Goal: Information Seeking & Learning: Check status

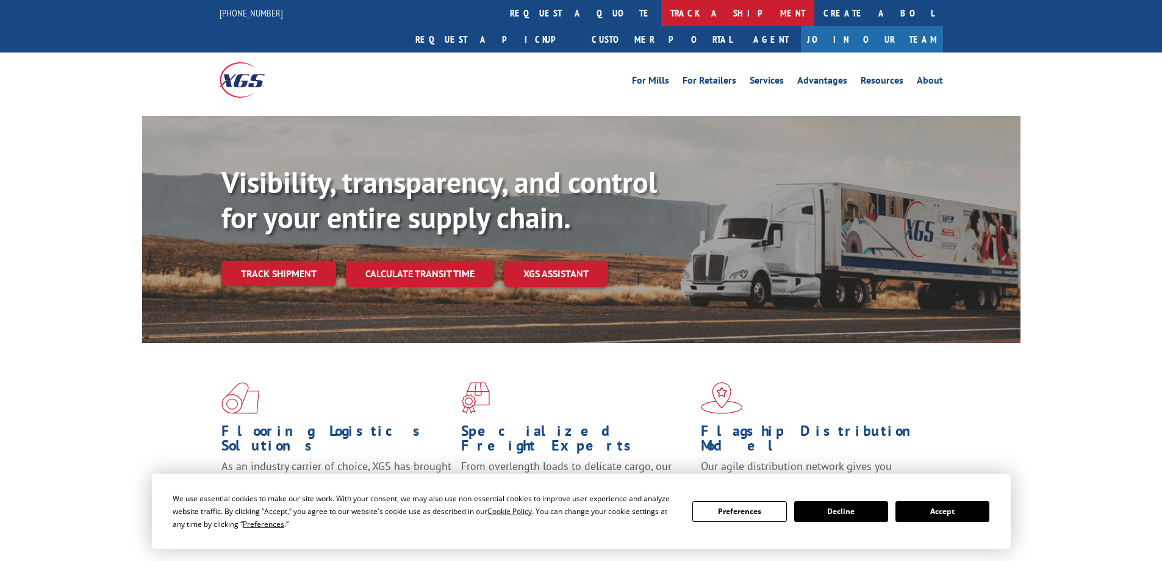
click at [661, 9] on link "track a shipment" at bounding box center [737, 13] width 153 height 26
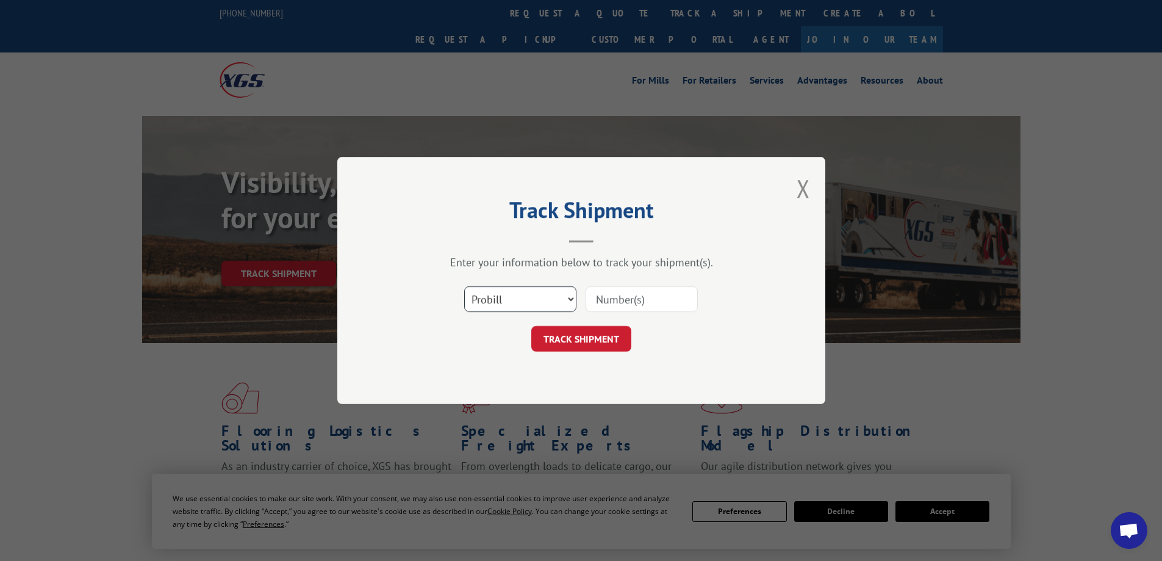
click at [570, 301] on select "Select category... Probill BOL PO" at bounding box center [520, 299] width 112 height 26
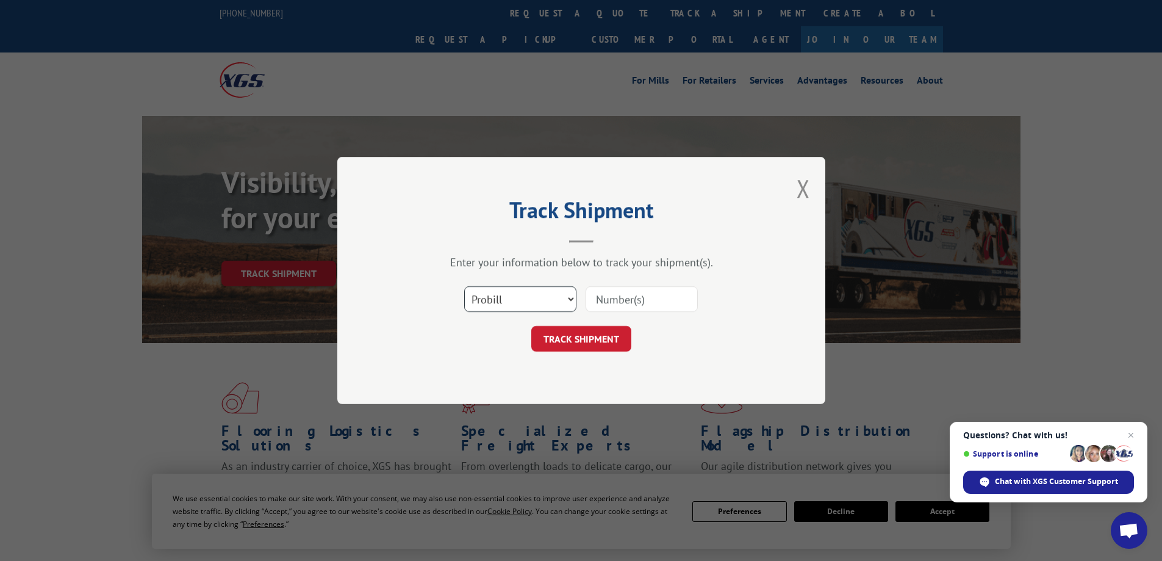
select select "bol"
click at [464, 286] on select "Select category... Probill BOL PO" at bounding box center [520, 299] width 112 height 26
click at [617, 297] on input at bounding box center [642, 299] width 112 height 26
paste input "5642061"
type input "5642061"
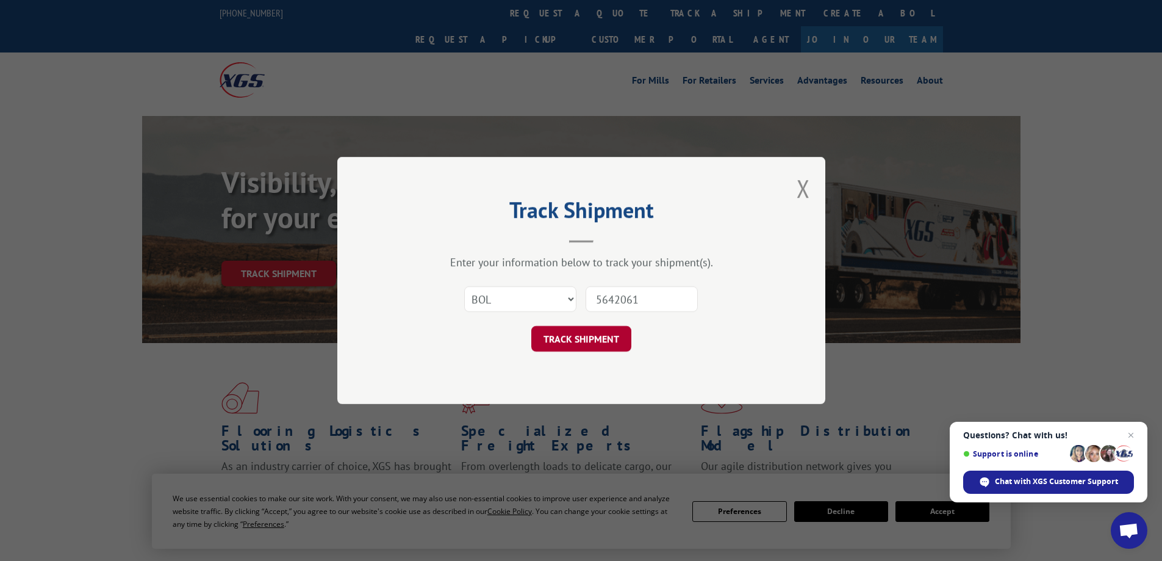
click at [600, 343] on button "TRACK SHIPMENT" at bounding box center [581, 339] width 100 height 26
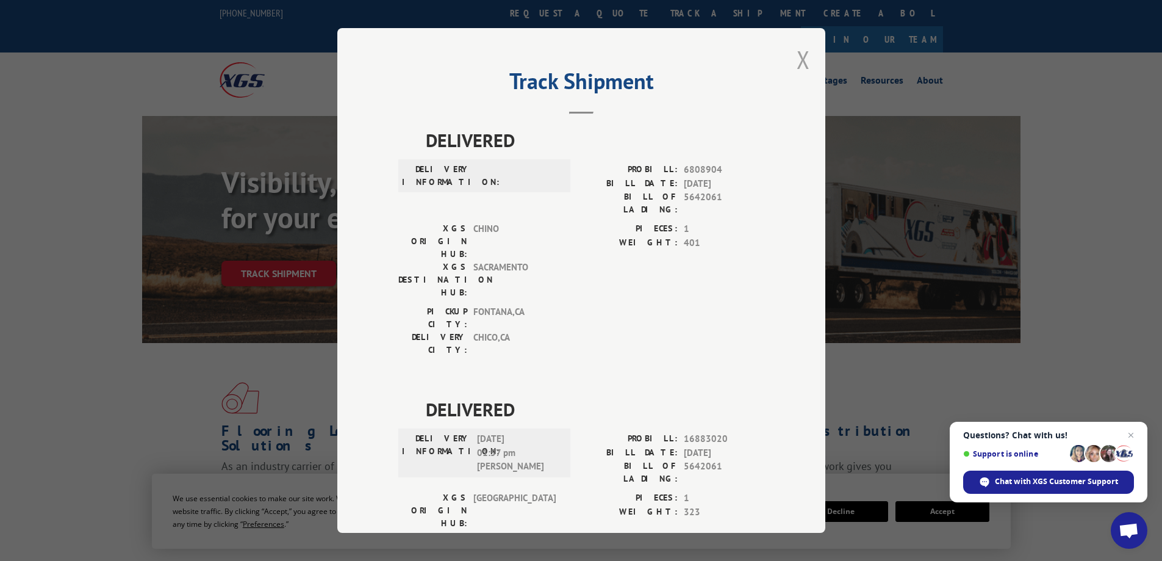
click at [797, 60] on button "Close modal" at bounding box center [803, 59] width 13 height 32
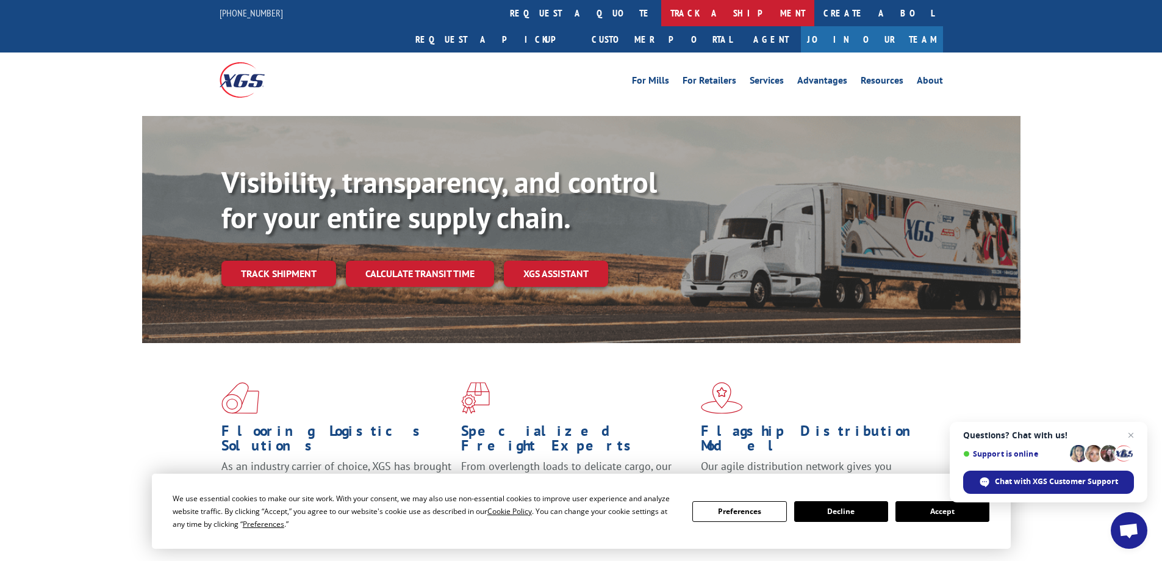
click at [661, 10] on link "track a shipment" at bounding box center [737, 13] width 153 height 26
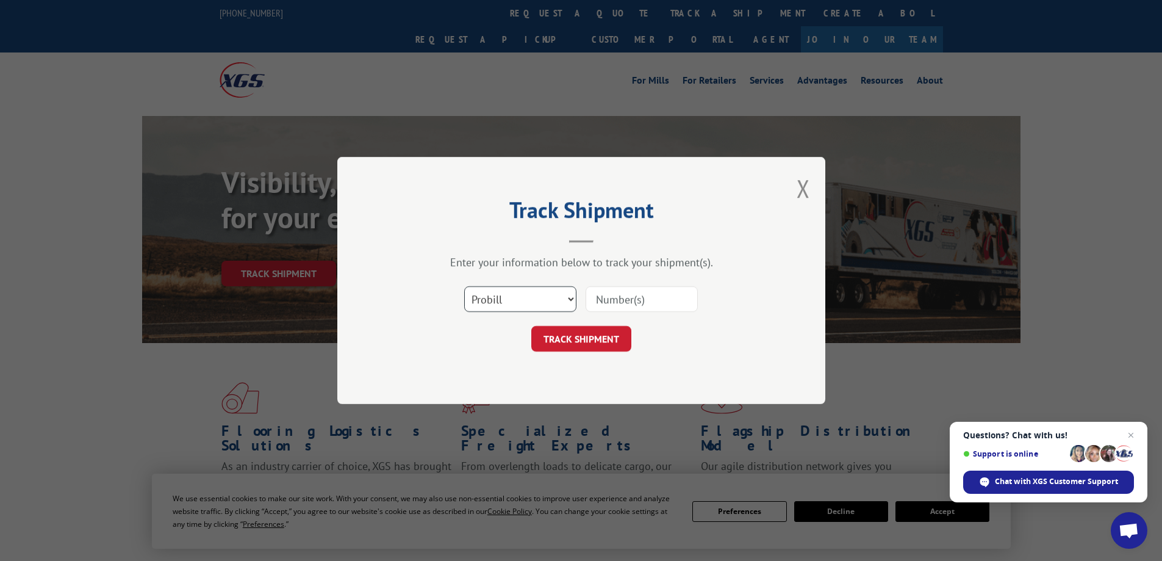
click at [570, 295] on select "Select category... Probill BOL PO" at bounding box center [520, 299] width 112 height 26
select select "bol"
click at [464, 286] on select "Select category... Probill BOL PO" at bounding box center [520, 299] width 112 height 26
click at [604, 302] on input at bounding box center [642, 299] width 112 height 26
type input "5642061"
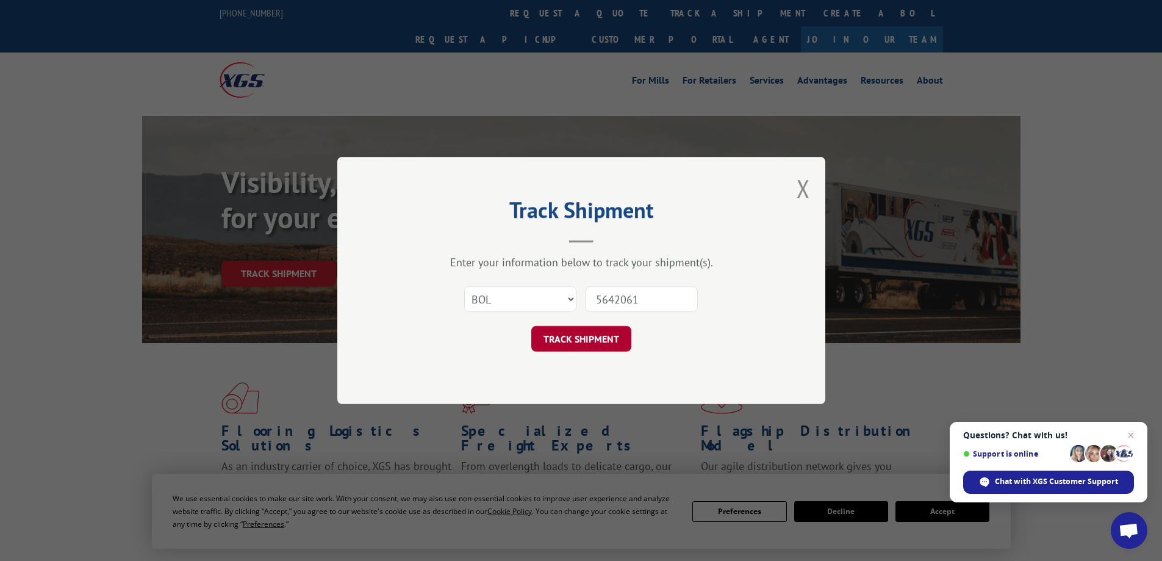
click at [581, 340] on button "TRACK SHIPMENT" at bounding box center [581, 339] width 100 height 26
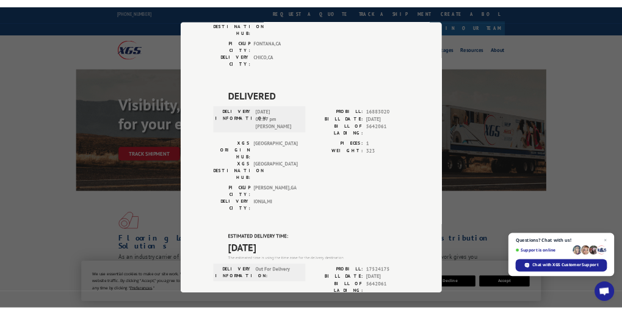
scroll to position [325, 0]
